Goal: Task Accomplishment & Management: Use online tool/utility

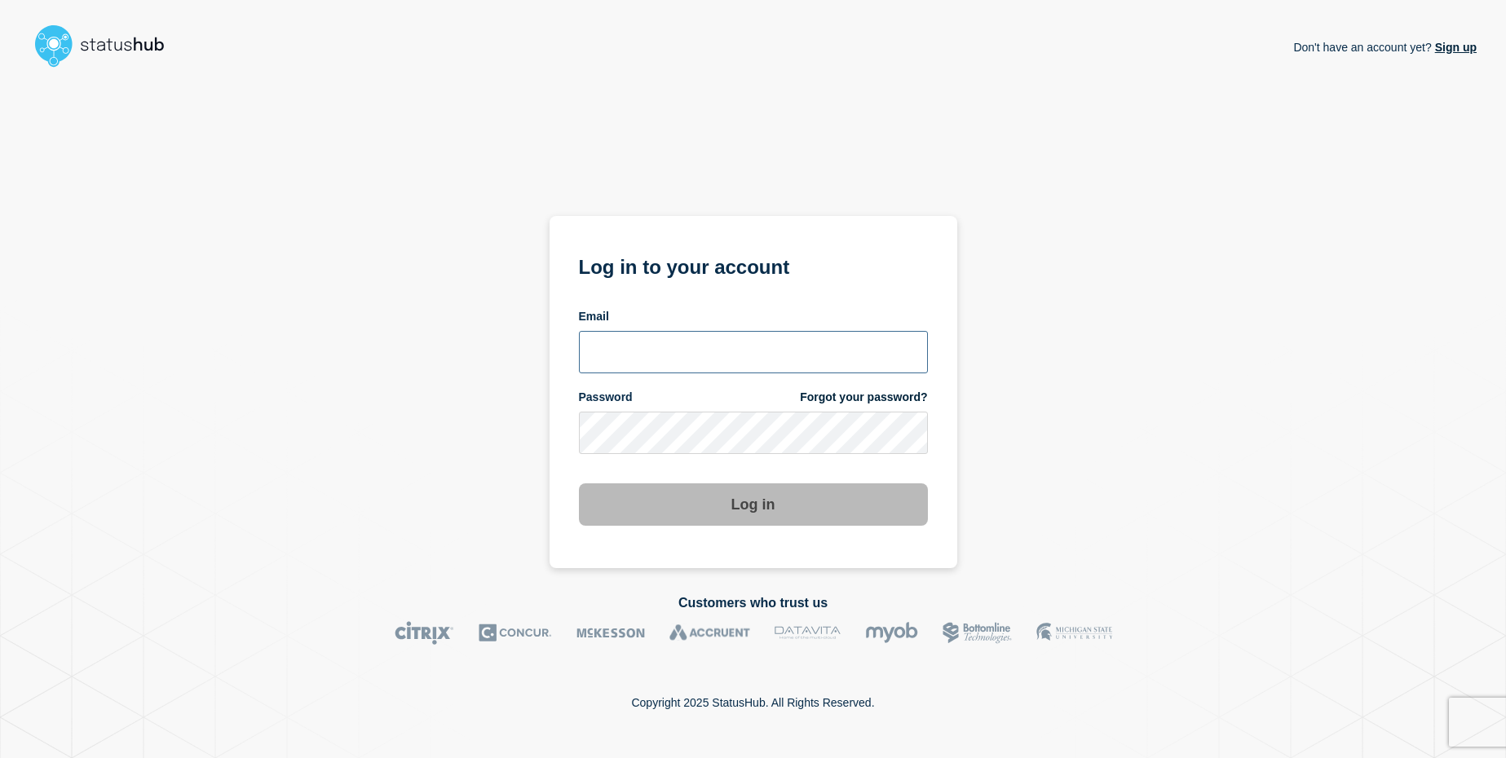
click at [695, 345] on input "email input" at bounding box center [753, 352] width 349 height 42
type input "itservices@glos.ac.uk"
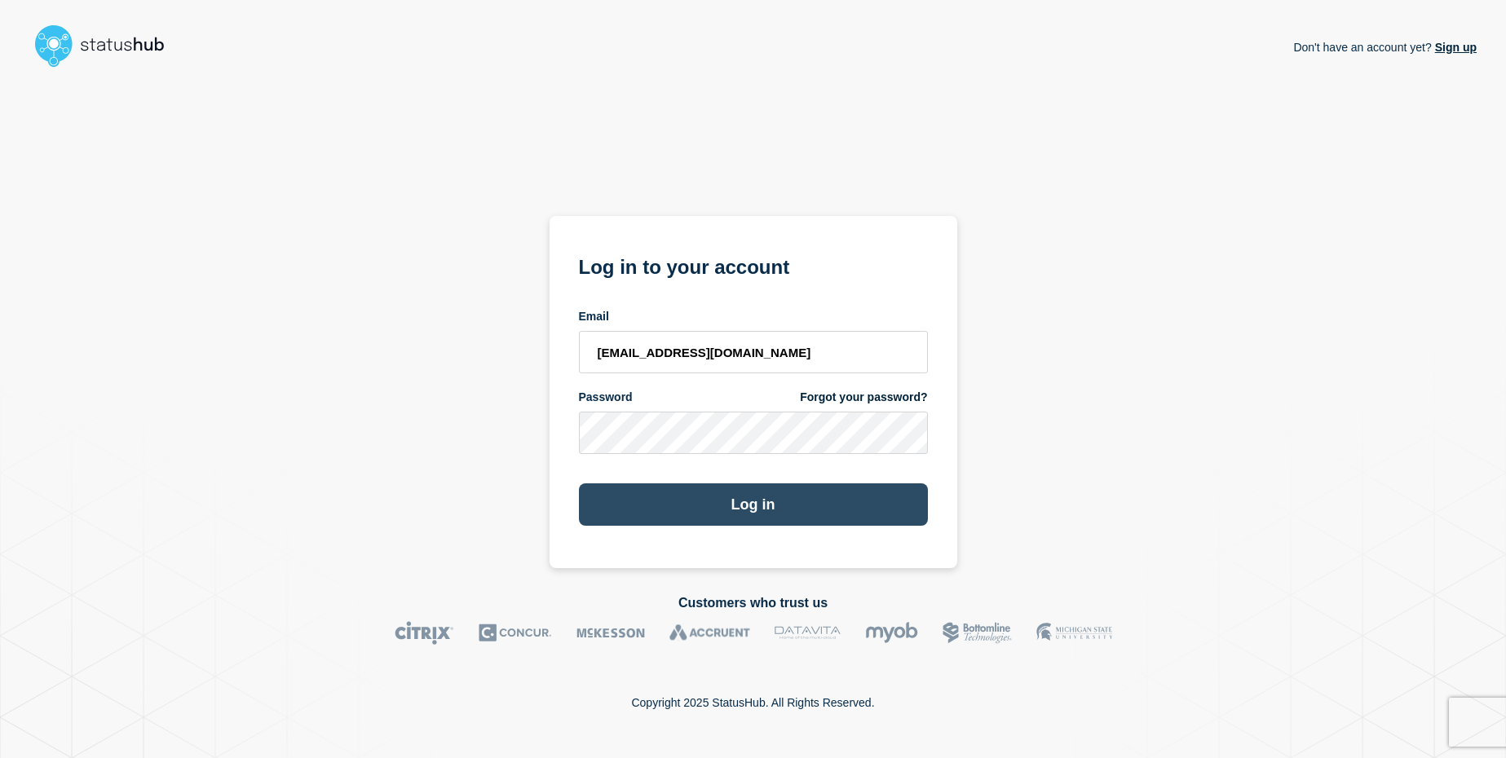
drag, startPoint x: 619, startPoint y: 509, endPoint x: 643, endPoint y: 513, distance: 24.8
click at [619, 509] on button "Log in" at bounding box center [753, 504] width 349 height 42
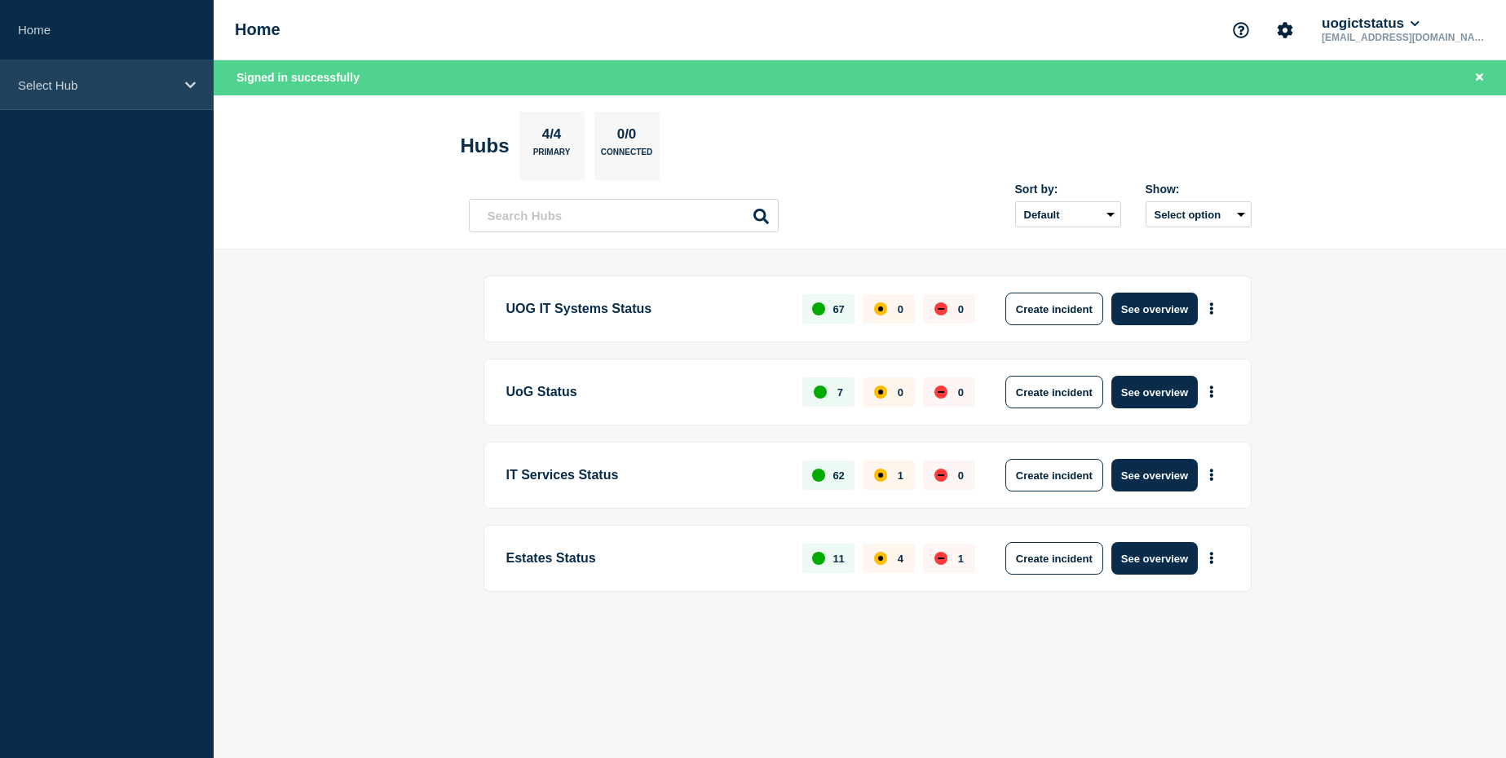
click at [150, 73] on div "Select Hub" at bounding box center [107, 85] width 214 height 50
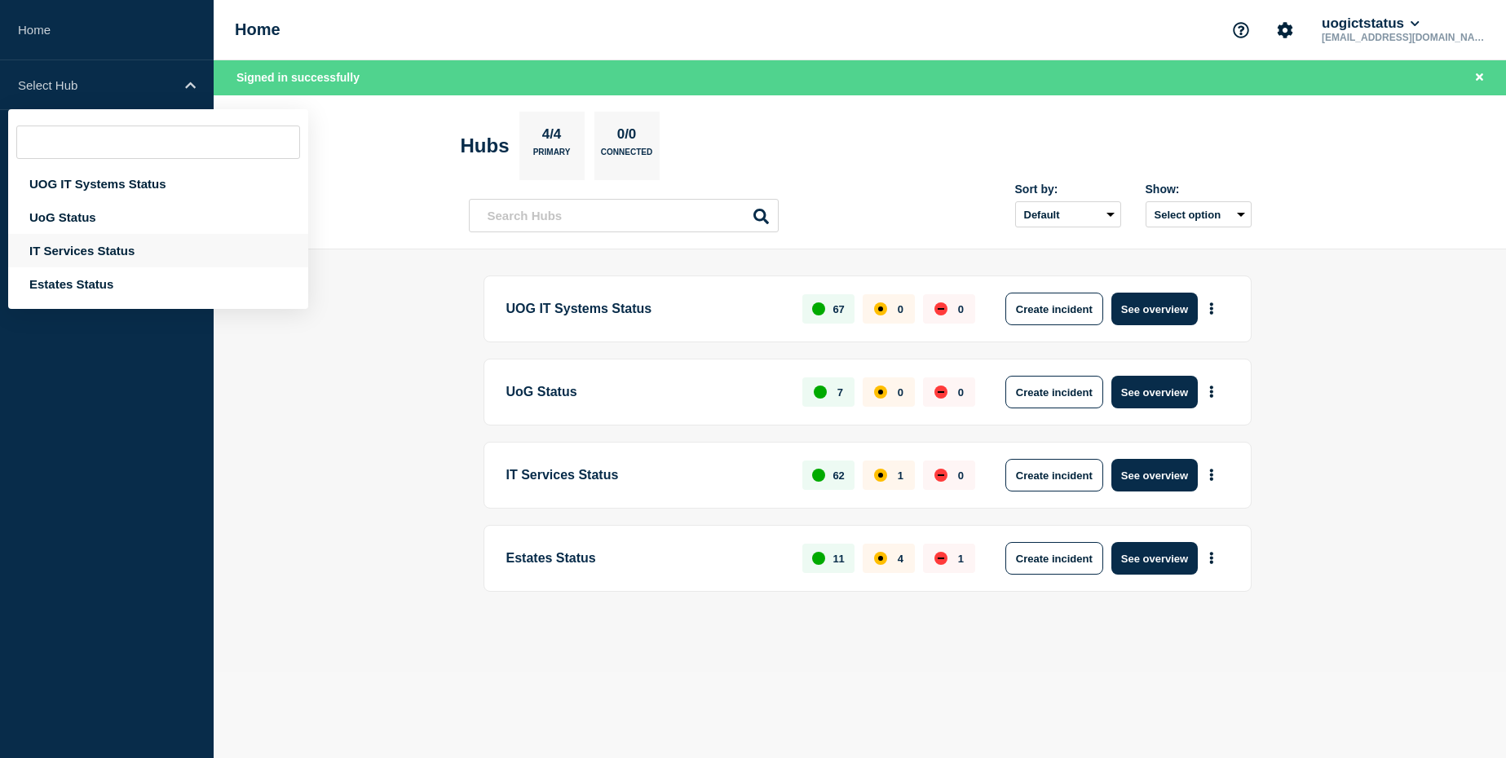
click at [99, 244] on div "IT Services Status" at bounding box center [158, 250] width 300 height 33
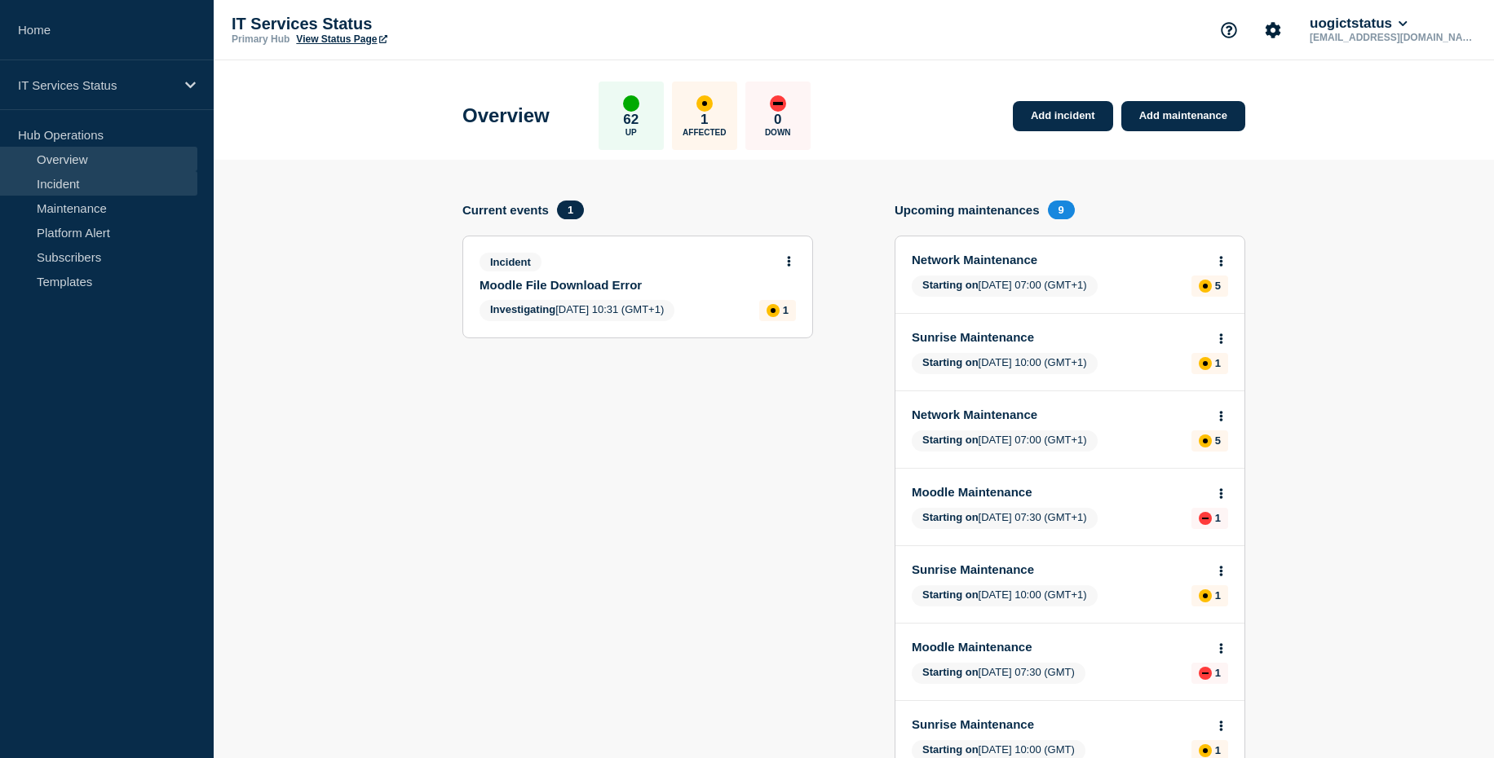
click at [107, 195] on link "Incident" at bounding box center [98, 183] width 197 height 24
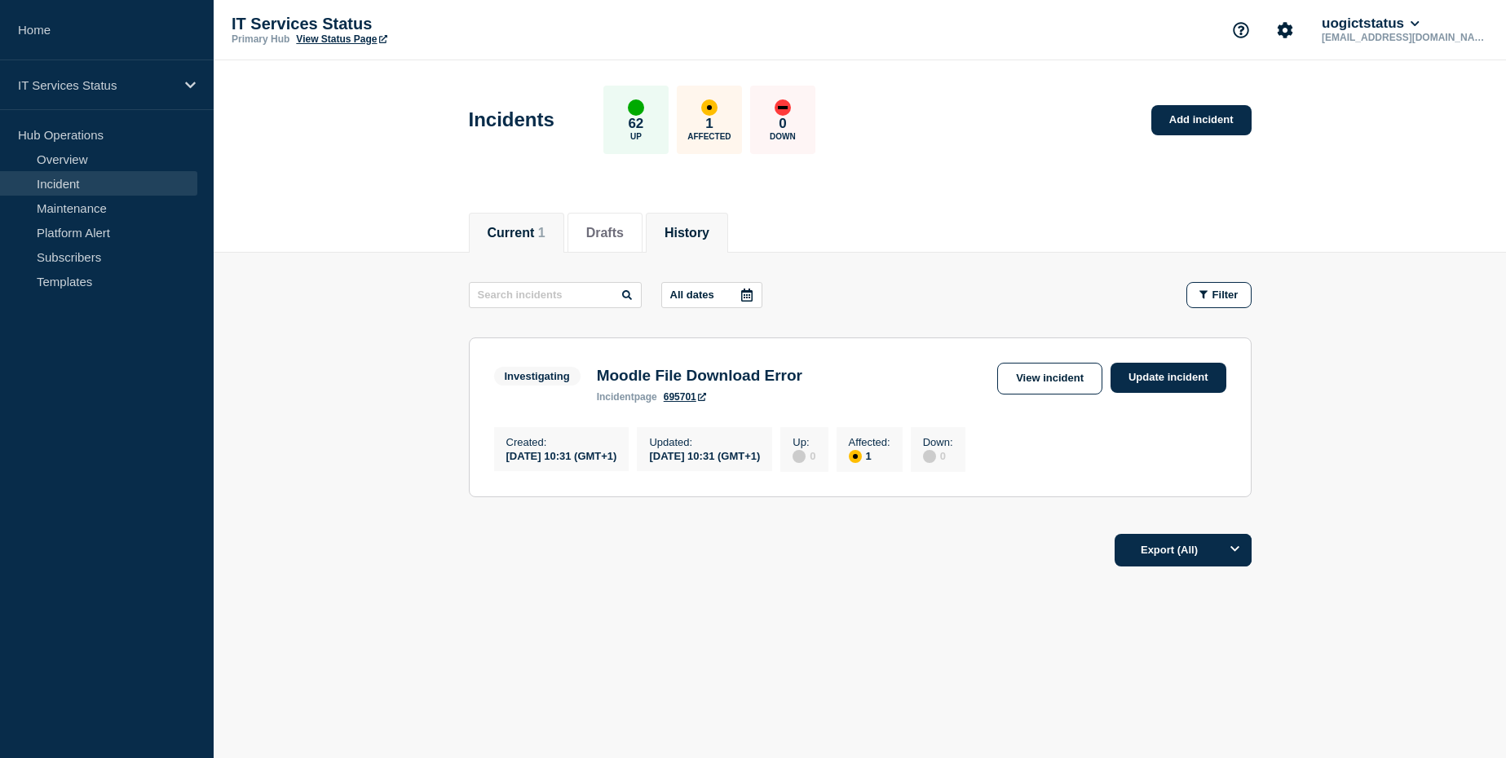
click at [698, 241] on li "History" at bounding box center [687, 233] width 82 height 40
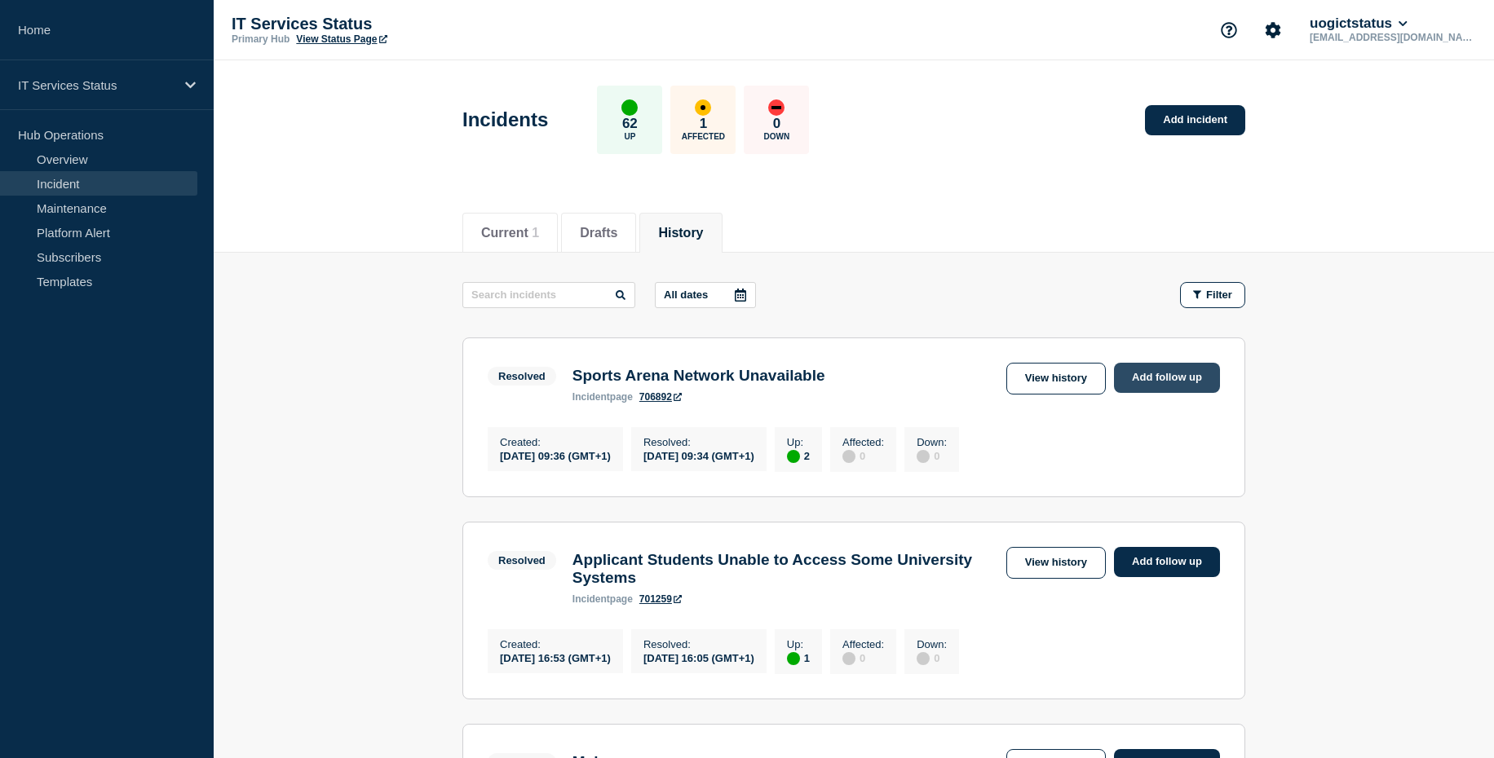
click at [1124, 376] on link "Add follow up" at bounding box center [1167, 378] width 106 height 30
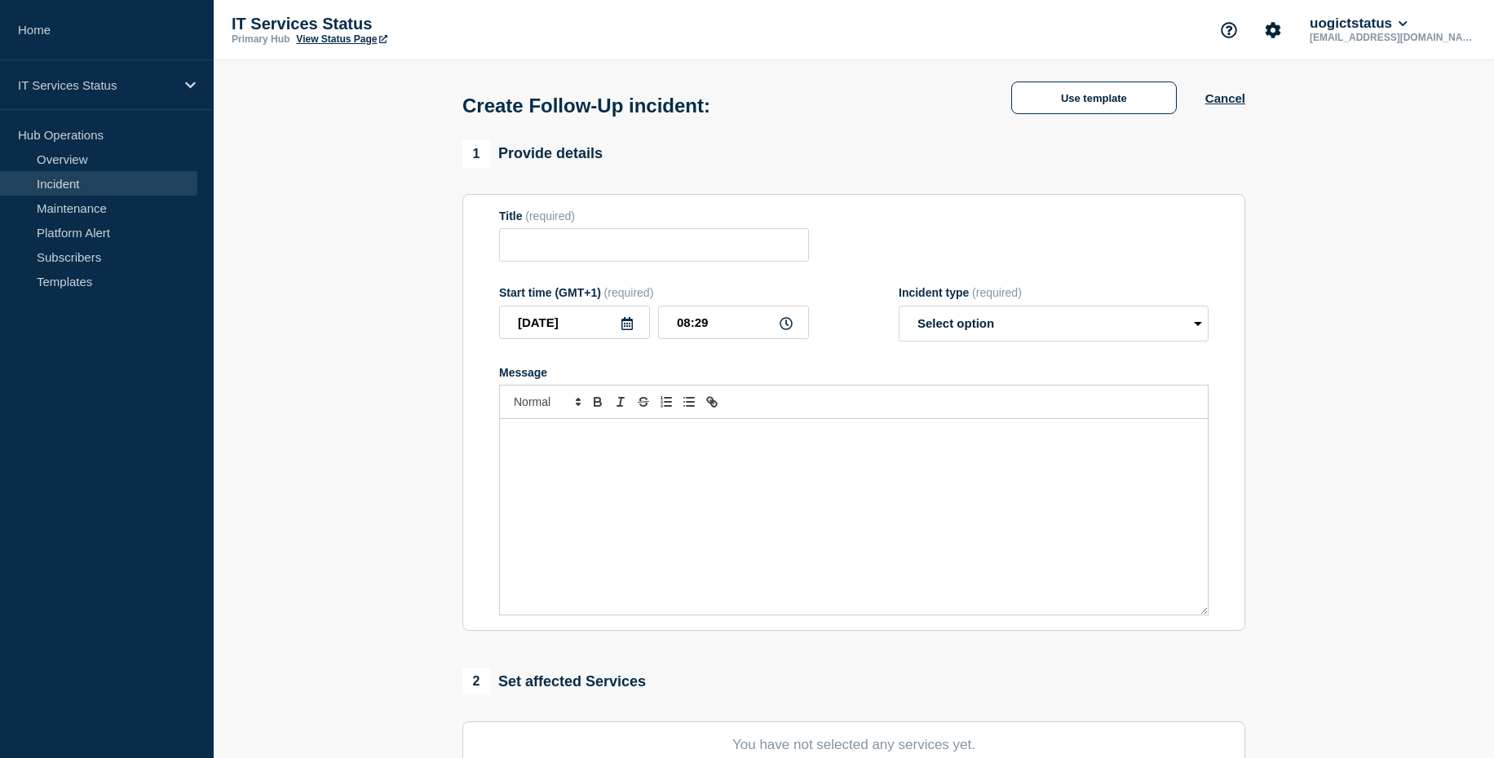
type input "Sports Arena Network Unavailable"
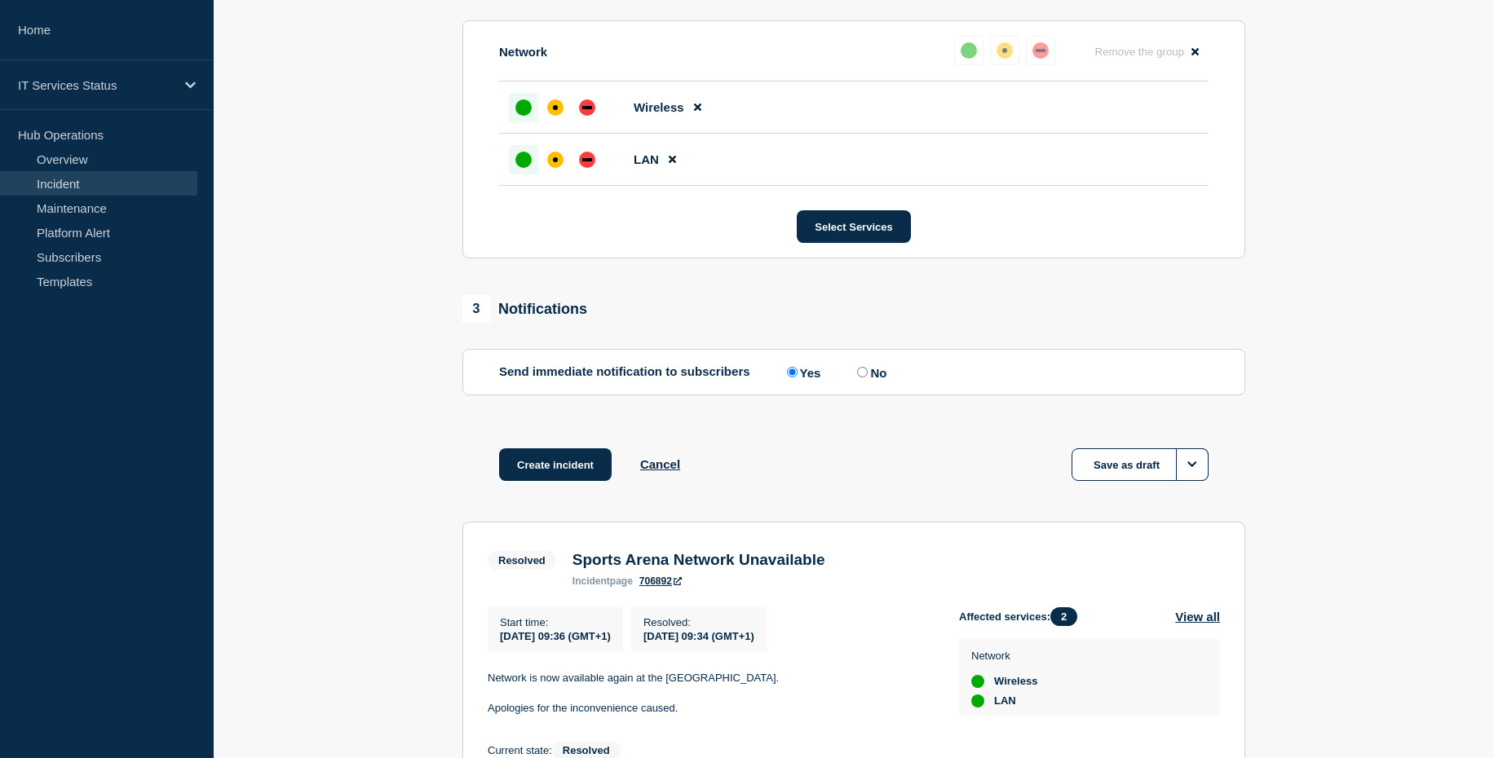
scroll to position [859, 0]
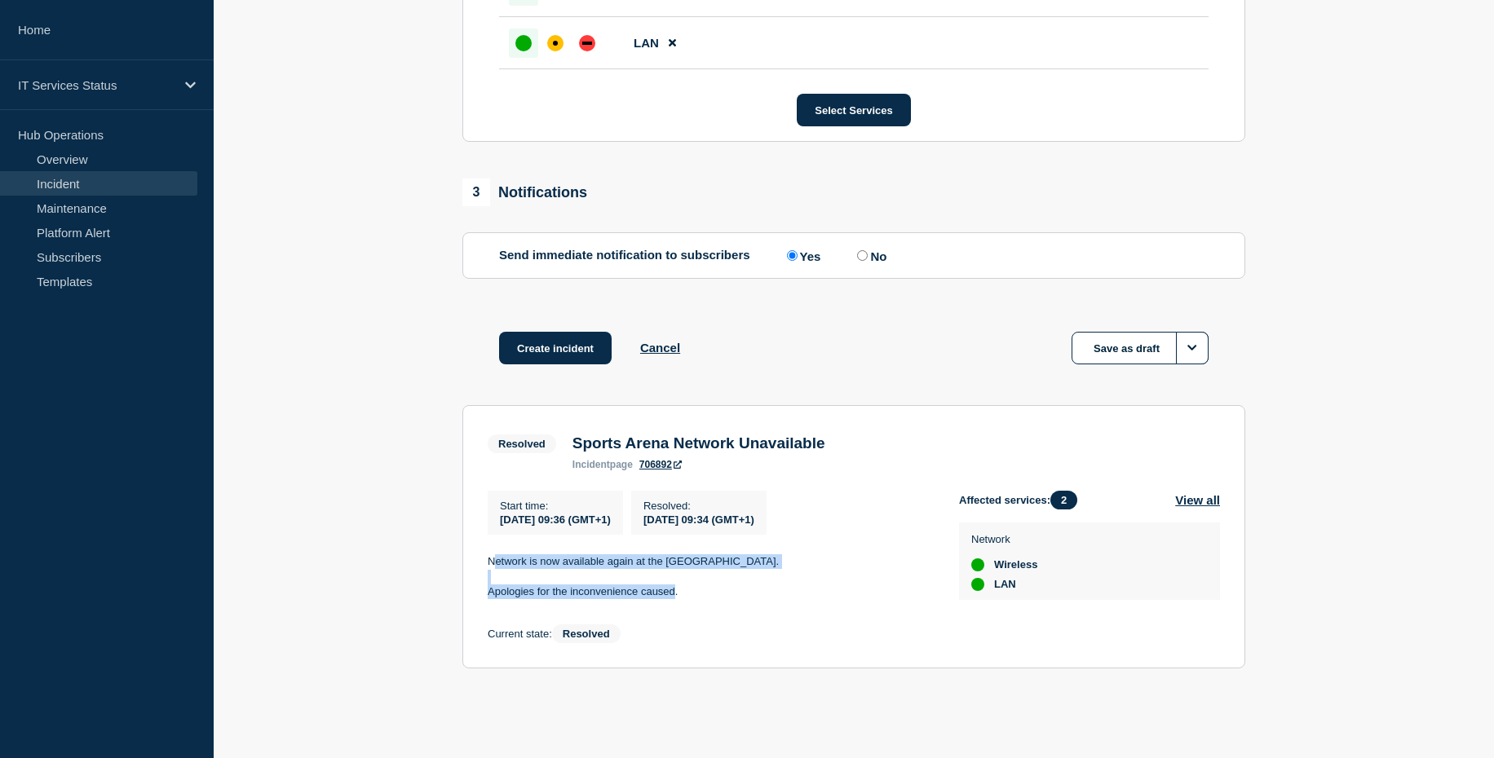
drag, startPoint x: 674, startPoint y: 594, endPoint x: 492, endPoint y: 566, distance: 184.7
click at [492, 566] on div "Network is now available again at the Plock Court sports arena. Apologies for t…" at bounding box center [710, 576] width 445 height 45
click at [732, 597] on p "Apologies for the inconvenience caused." at bounding box center [710, 592] width 445 height 15
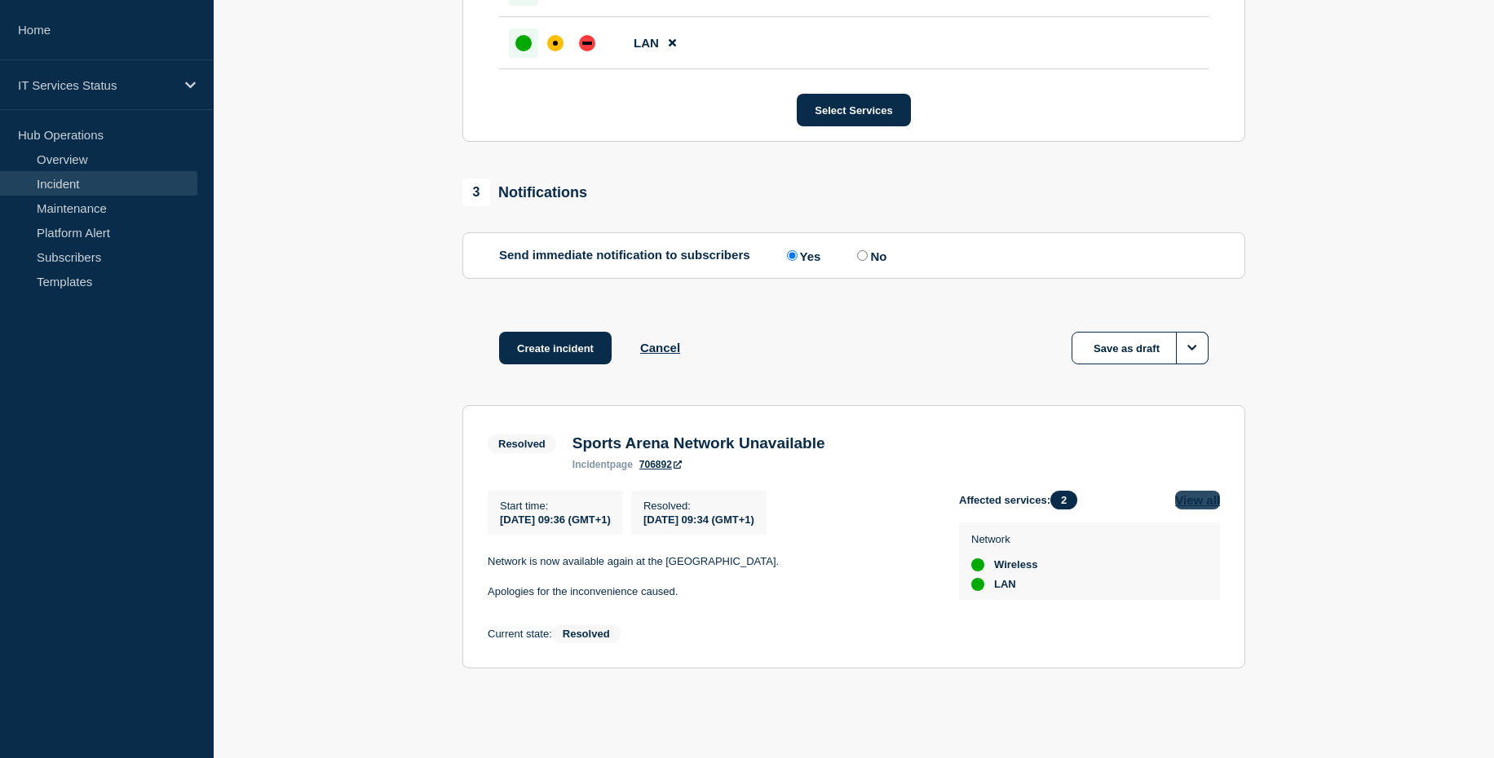
click at [1193, 499] on button "View all" at bounding box center [1197, 500] width 45 height 19
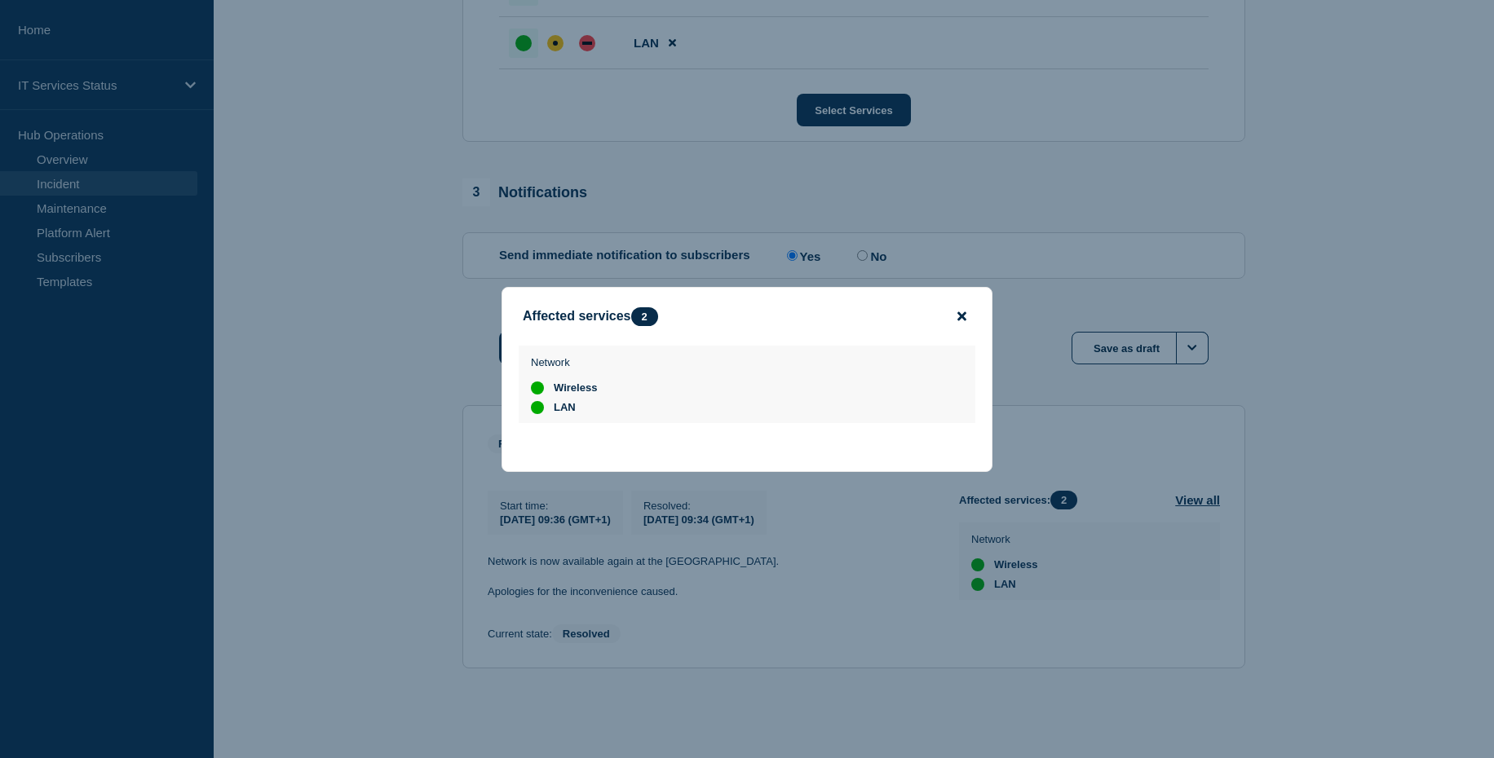
click at [961, 314] on icon "close button" at bounding box center [961, 315] width 9 height 9
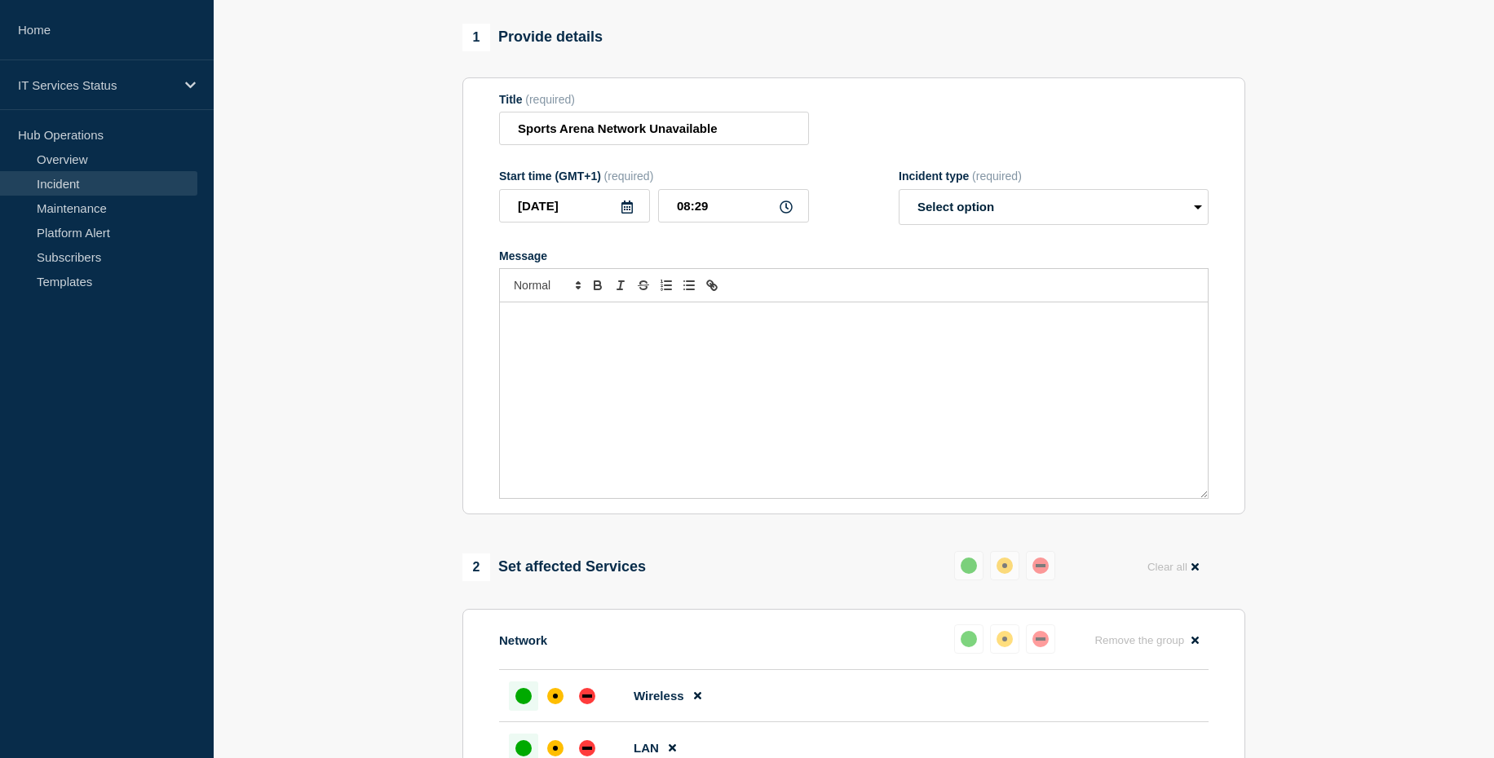
scroll to position [126, 0]
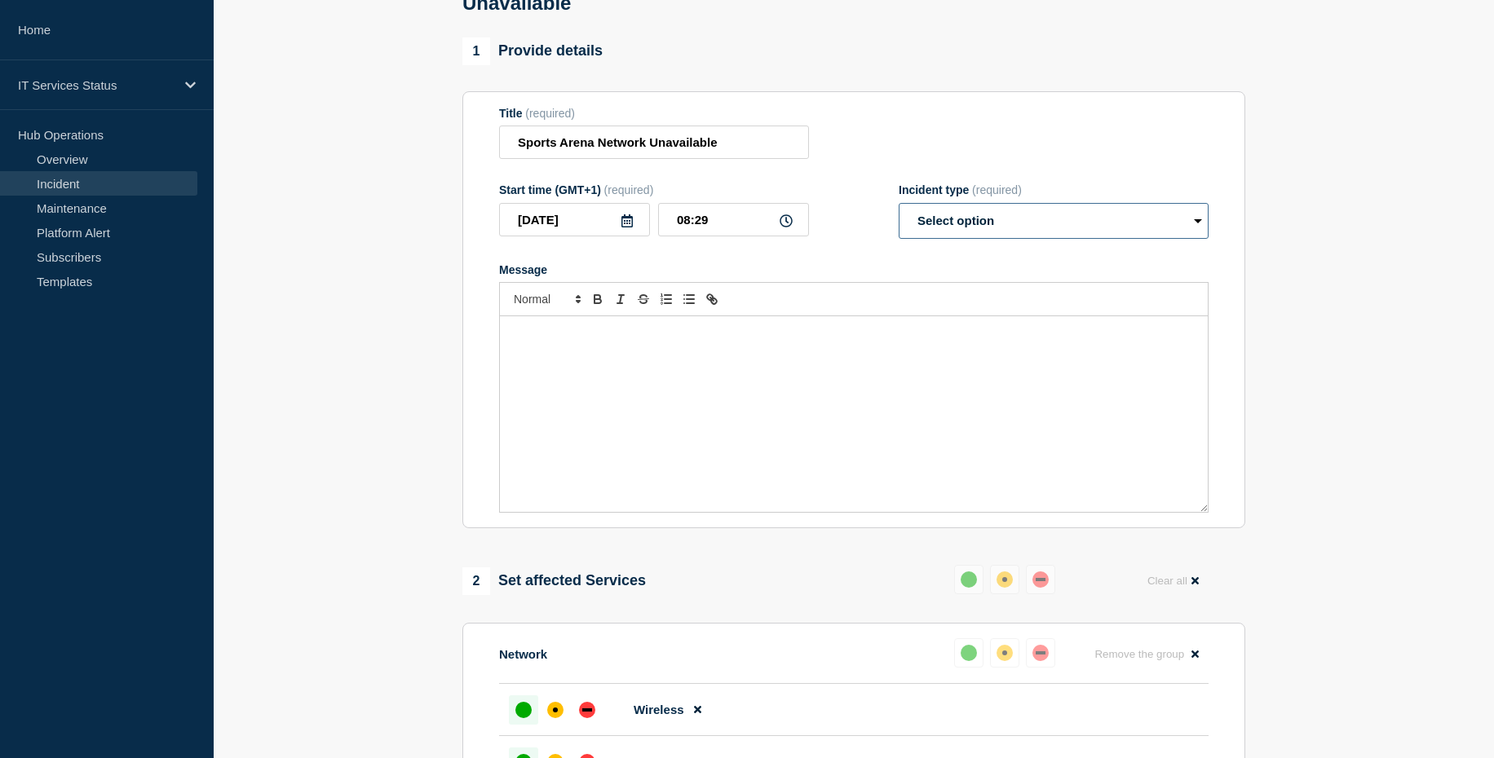
click at [951, 234] on select "Select option Investigating Identified Monitoring Resolved" at bounding box center [1053, 221] width 310 height 36
select select "investigating"
click at [898, 210] on select "Select option Investigating Identified Monitoring Resolved" at bounding box center [1053, 221] width 310 height 36
click at [669, 370] on div "Message" at bounding box center [854, 414] width 708 height 196
click at [625, 341] on p "Network is unavailable in" at bounding box center [853, 333] width 683 height 15
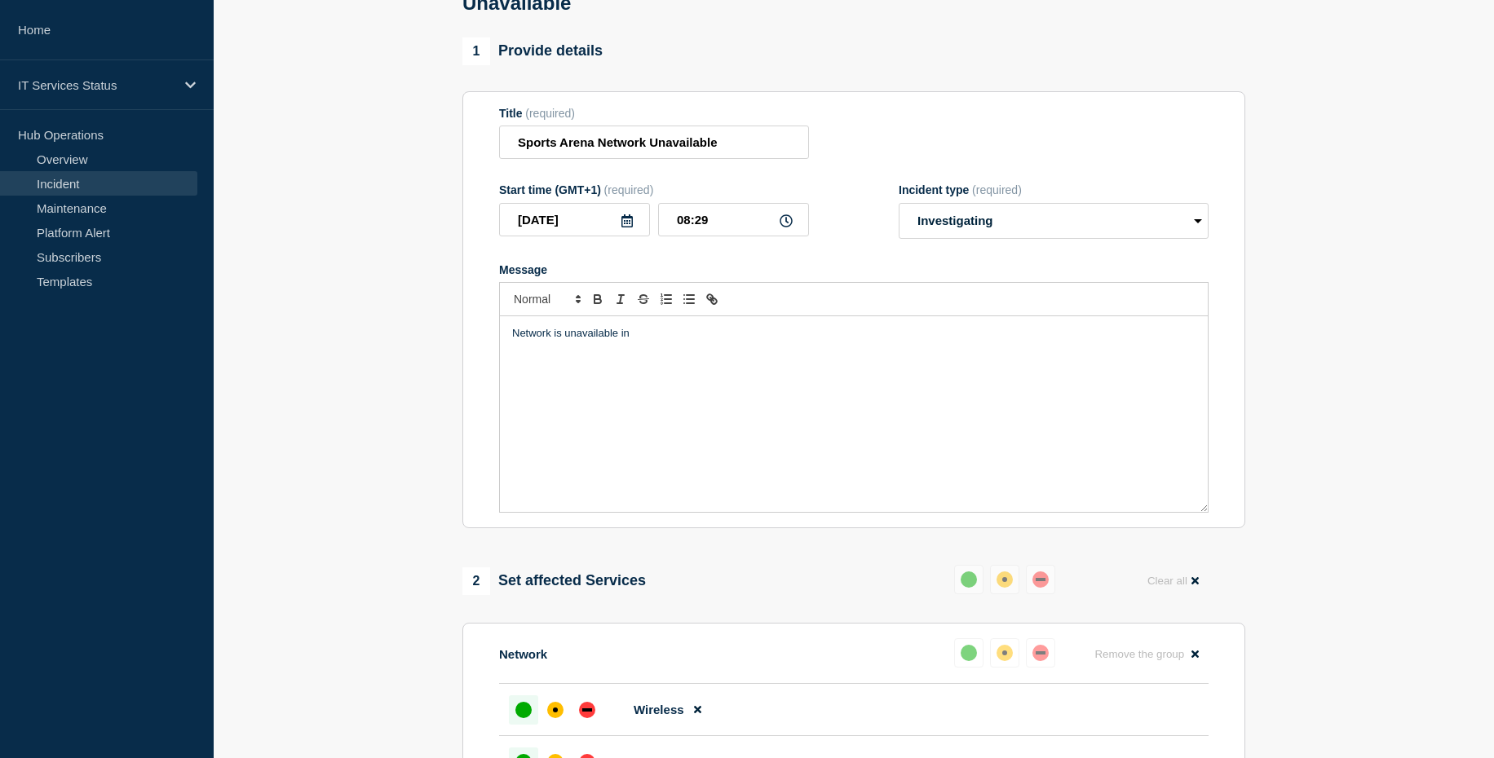
click at [640, 341] on p "Network is unavailable in" at bounding box center [853, 333] width 683 height 15
click at [798, 340] on p "Network is unavailable in the Sports Arena at Plock Court" at bounding box center [853, 333] width 683 height 15
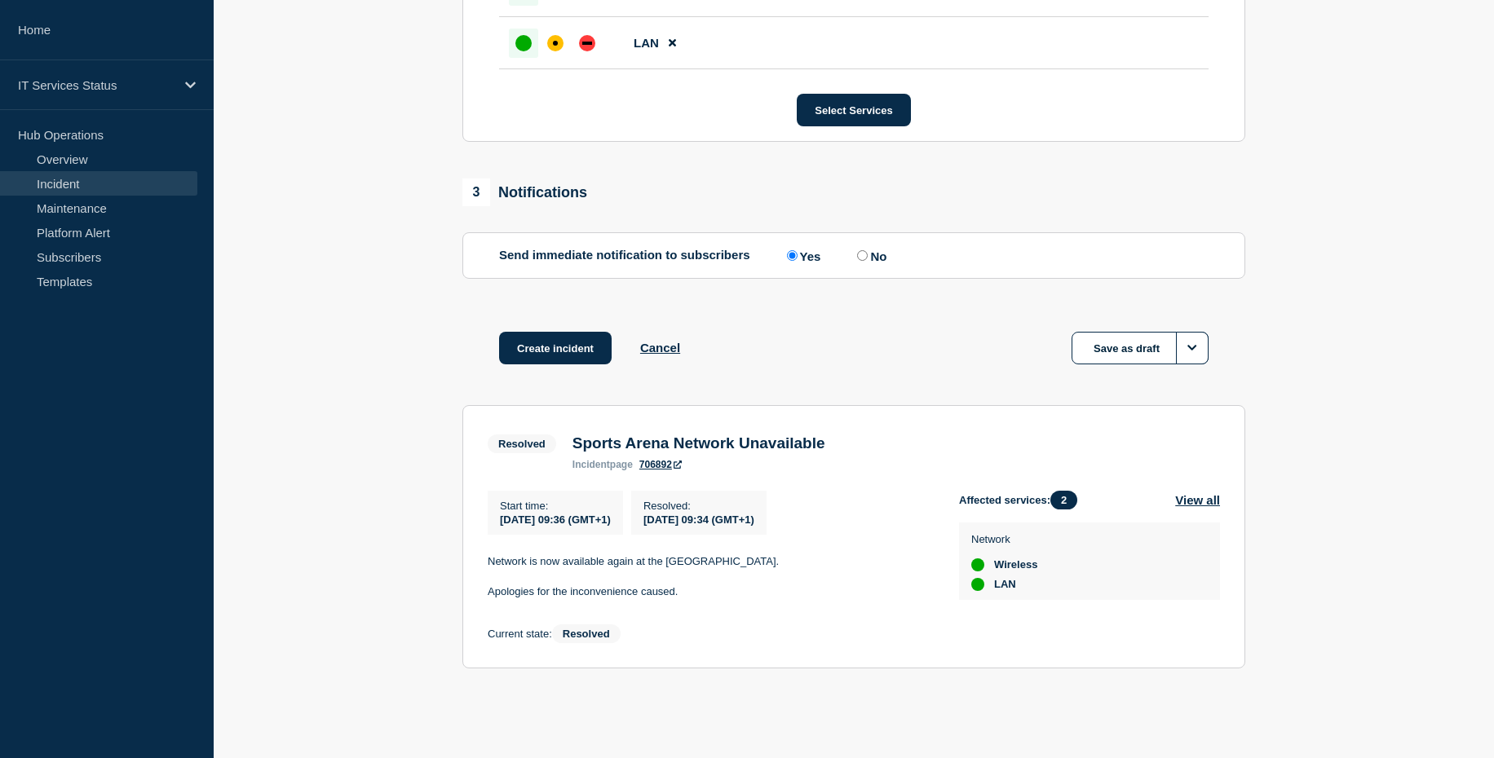
scroll to position [859, 0]
click at [554, 348] on button "Create incident" at bounding box center [555, 348] width 113 height 33
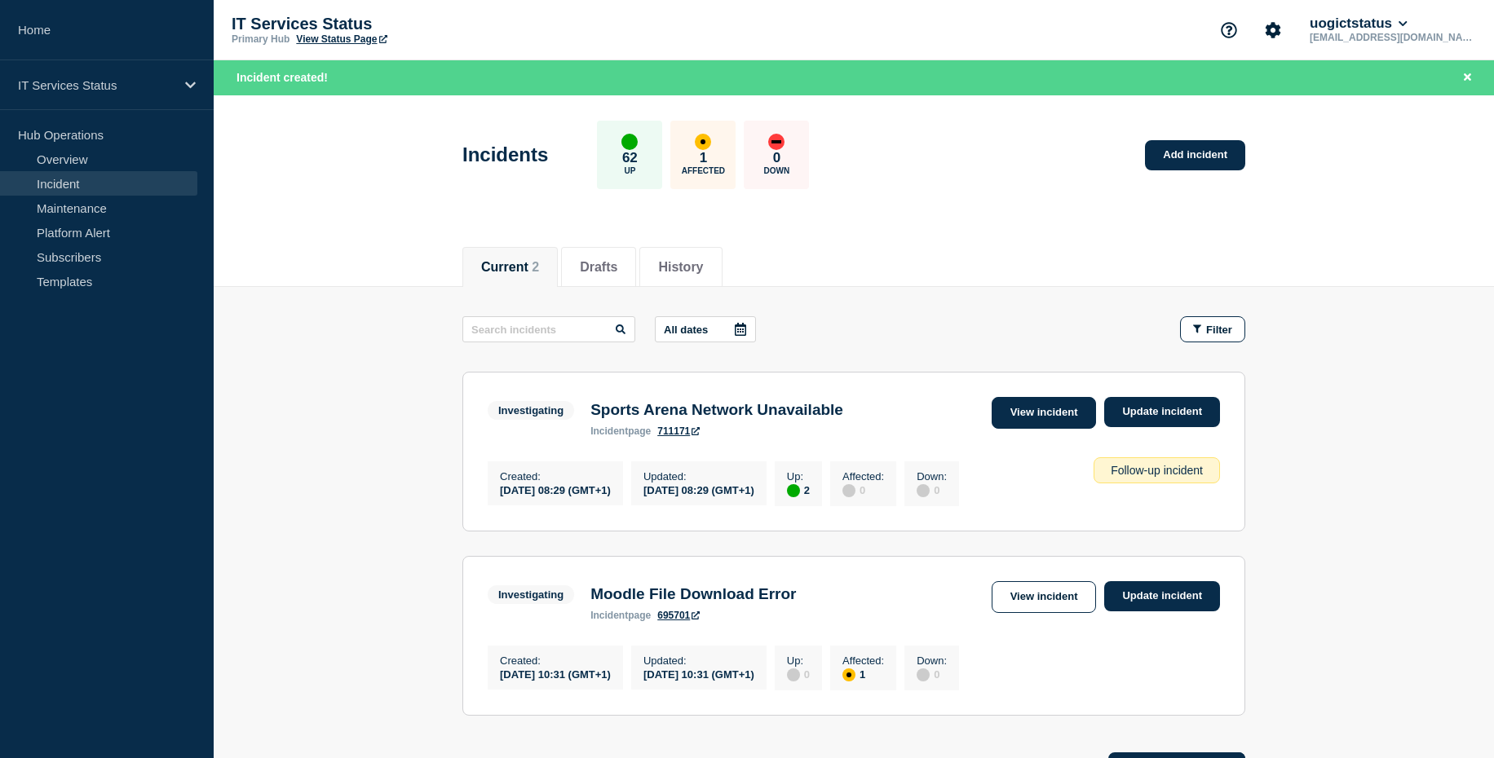
drag, startPoint x: 1060, startPoint y: 415, endPoint x: 1047, endPoint y: 413, distance: 13.1
click at [1060, 415] on link "View incident" at bounding box center [1043, 413] width 105 height 32
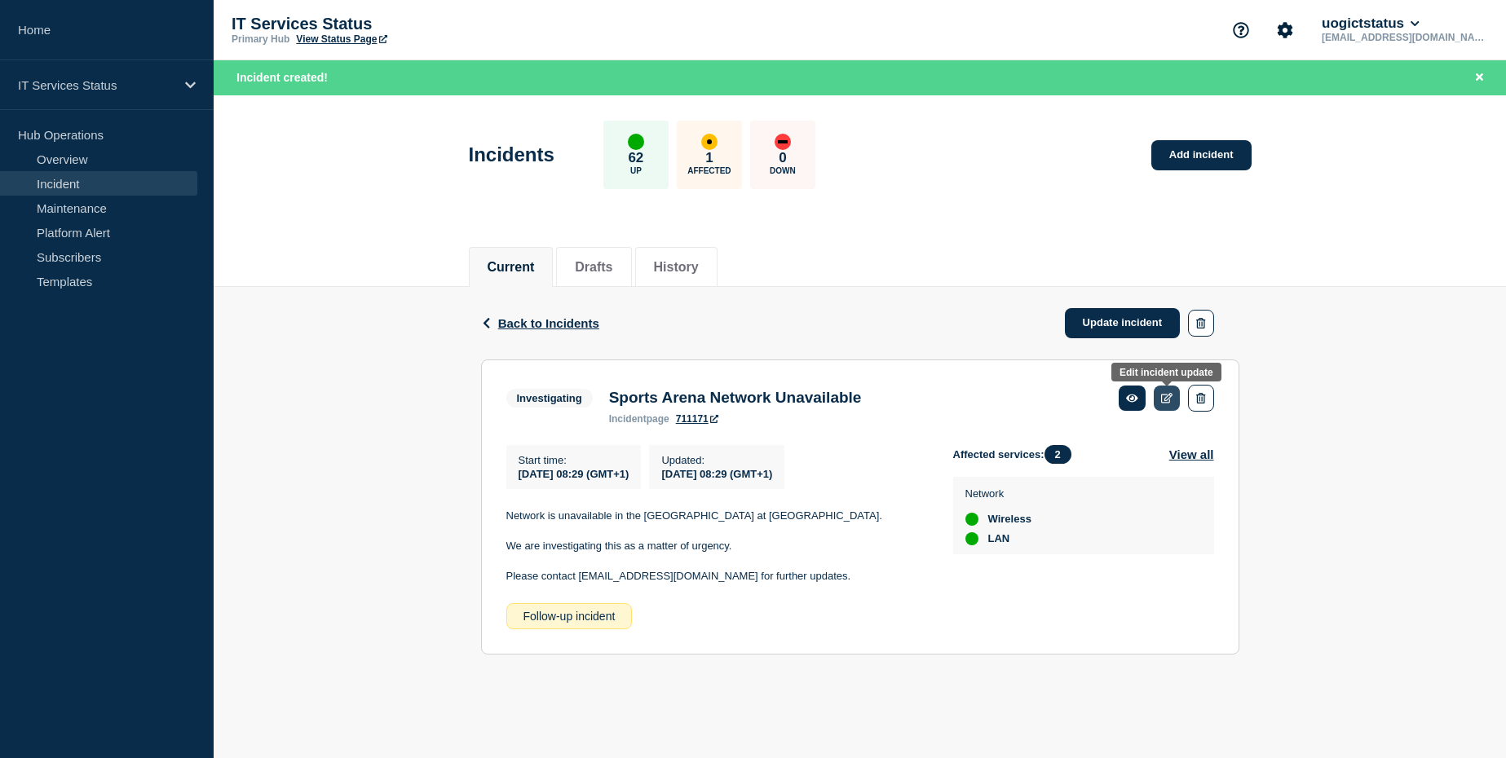
click at [1170, 401] on icon at bounding box center [1167, 398] width 12 height 11
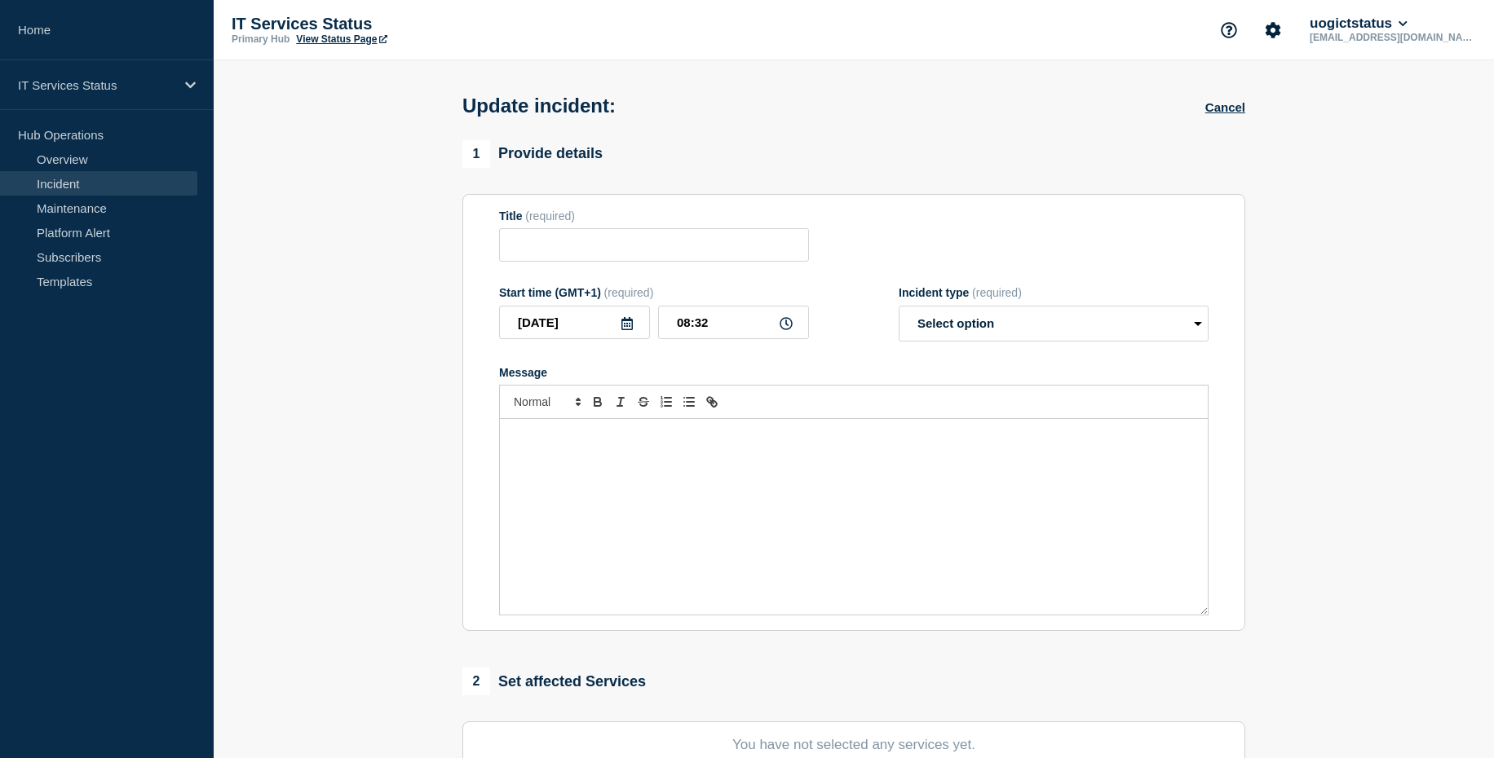
type input "Sports Arena Network Unavailable"
type input "08:29"
select select "investigating"
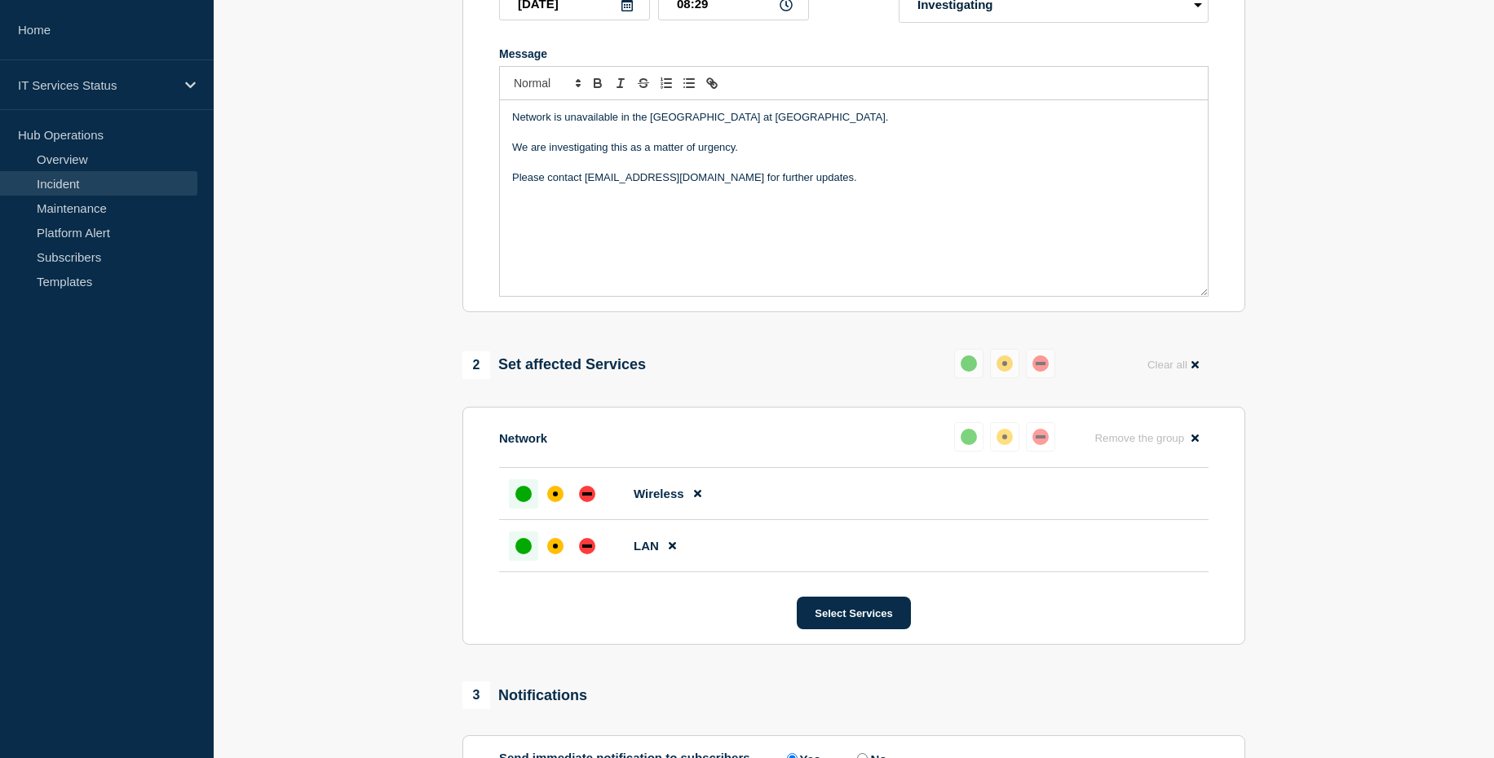
scroll to position [326, 0]
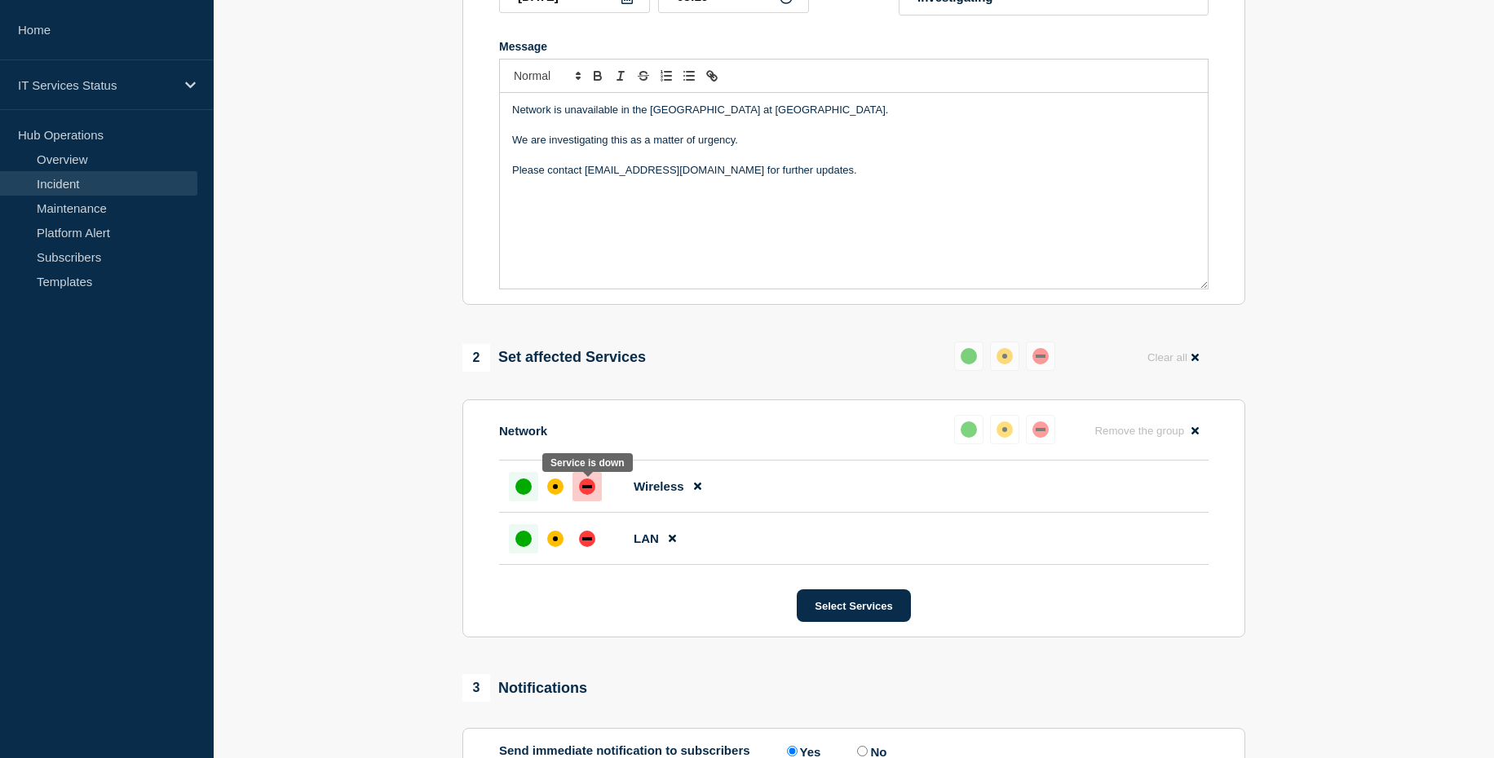
click at [584, 488] on div "down" at bounding box center [587, 486] width 10 height 3
click at [580, 540] on div "down" at bounding box center [587, 539] width 16 height 16
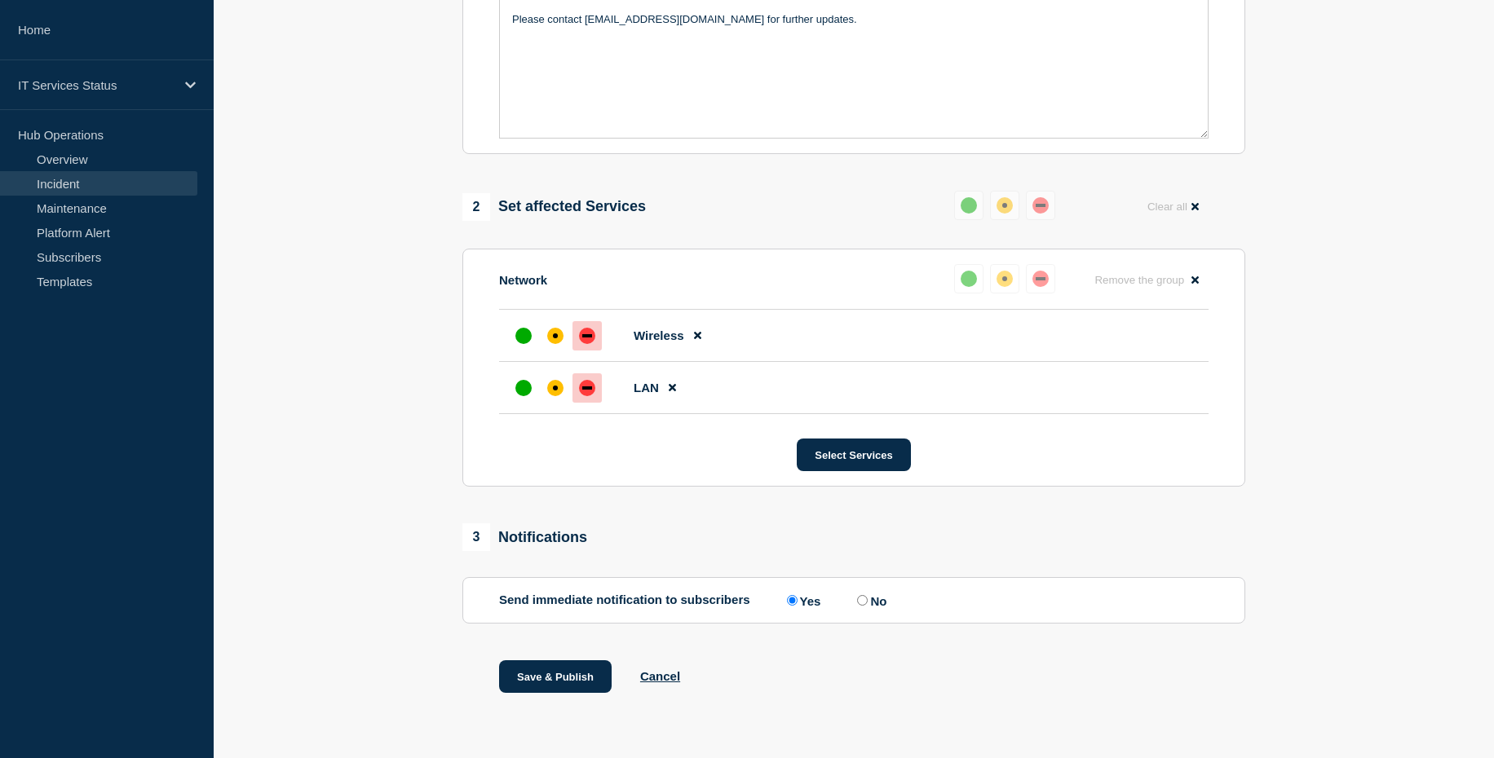
scroll to position [481, 0]
click at [533, 676] on button "Save & Publish" at bounding box center [555, 676] width 113 height 33
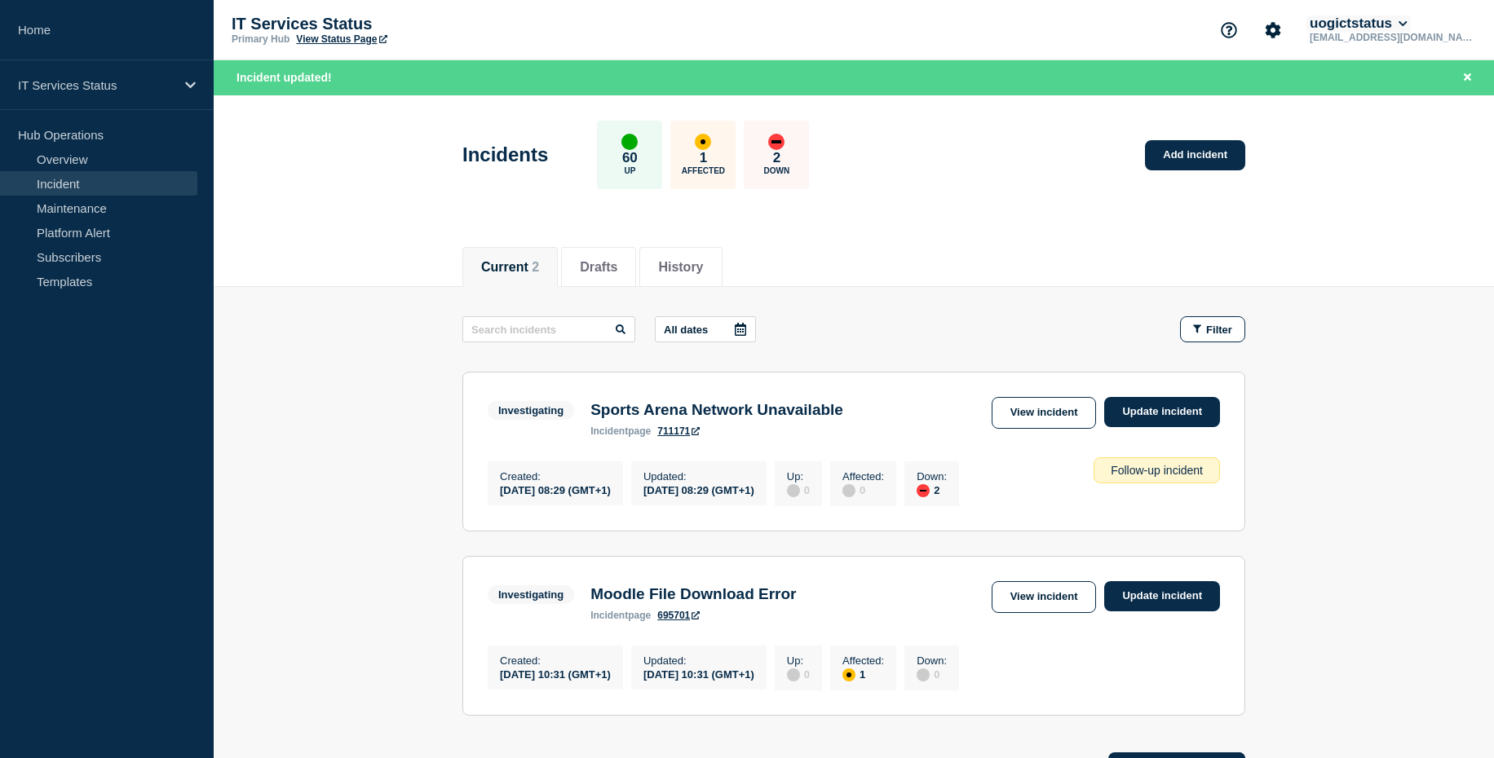
click at [1411, 26] on button "uogictstatus" at bounding box center [1358, 23] width 104 height 16
drag, startPoint x: 1426, startPoint y: 220, endPoint x: 1384, endPoint y: 214, distance: 42.9
click at [1424, 219] on button "Log out" at bounding box center [1409, 217] width 41 height 14
